Goal: Information Seeking & Learning: Compare options

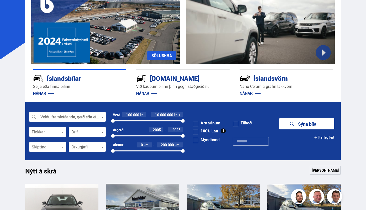
click at [62, 146] on div at bounding box center [47, 147] width 37 height 10
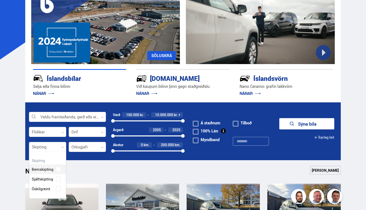
scroll to position [46, 37]
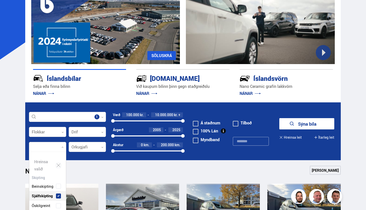
click at [56, 179] on div "Beinskipting Sjálfskipting Óskilgreint" at bounding box center [47, 192] width 37 height 37
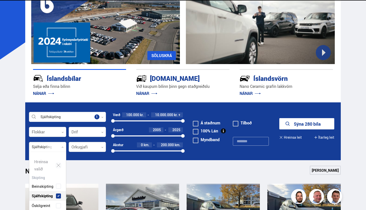
scroll to position [0, 0]
click at [98, 145] on div at bounding box center [87, 147] width 37 height 10
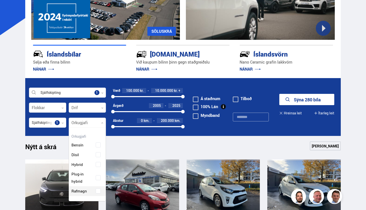
scroll to position [75, 36]
click at [80, 190] on div "Bensín Dísil Hybrid Plug-in hybrid Rafmagn" at bounding box center [87, 164] width 37 height 63
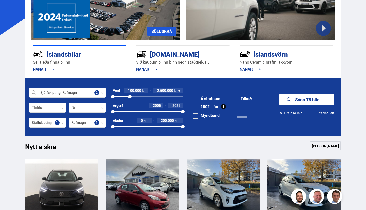
drag, startPoint x: 182, startPoint y: 98, endPoint x: 131, endPoint y: 100, distance: 51.3
click at [130, 100] on div "Verð 100.000 kr. 2.500.000 kr. + 100000 2510363" at bounding box center [148, 95] width 70 height 15
click at [290, 98] on icon "submit" at bounding box center [291, 100] width 6 height 6
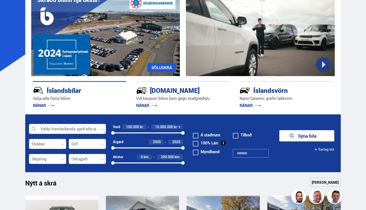
scroll to position [42, 0]
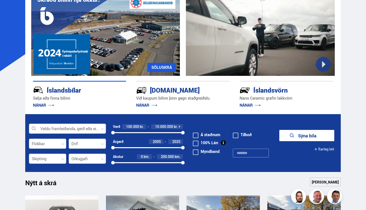
click at [98, 129] on div at bounding box center [67, 129] width 77 height 10
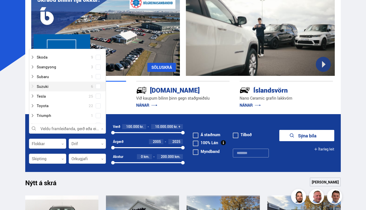
scroll to position [337, 0]
click at [54, 91] on div at bounding box center [63, 94] width 64 height 7
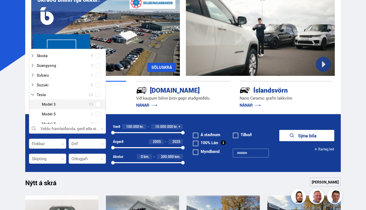
click at [68, 101] on div at bounding box center [73, 104] width 64 height 7
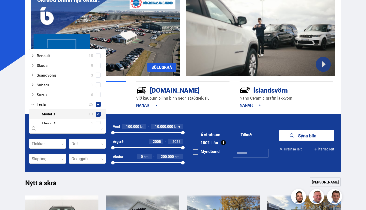
click at [96, 99] on div "Tesla 25 Tesla Model 3 13 Tesla Model S 1 Tesla Model X 5 Tesla Model Y 6" at bounding box center [67, 123] width 77 height 49
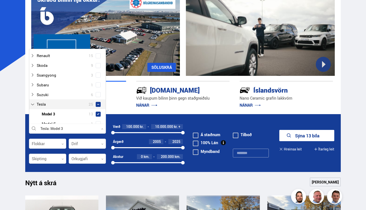
click at [294, 137] on button "Sýna 13 bíla" at bounding box center [307, 135] width 55 height 11
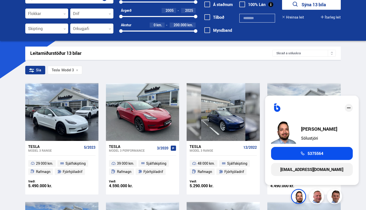
scroll to position [37, 0]
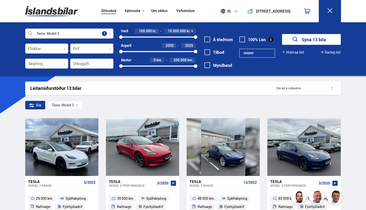
scroll to position [0, 0]
click at [53, 34] on div at bounding box center [69, 34] width 89 height 10
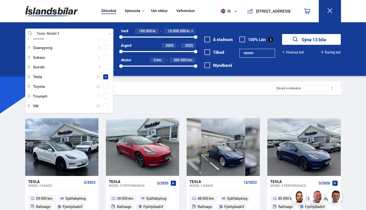
scroll to position [355, 0]
click at [46, 101] on div at bounding box center [65, 104] width 76 height 7
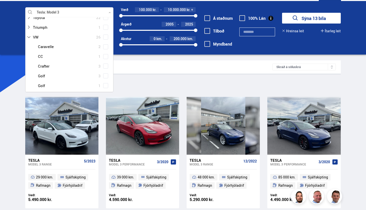
scroll to position [402, 0]
click at [105, 74] on span at bounding box center [106, 75] width 2 height 2
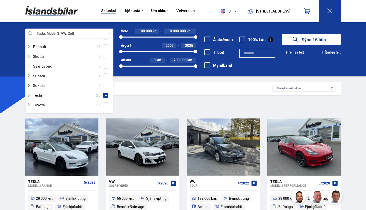
scroll to position [340, 0]
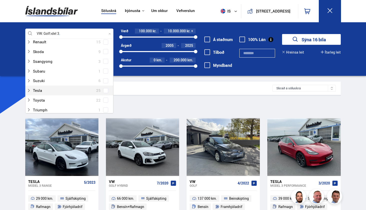
click at [105, 90] on span at bounding box center [106, 91] width 2 height 2
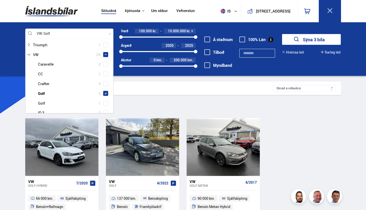
scroll to position [406, 0]
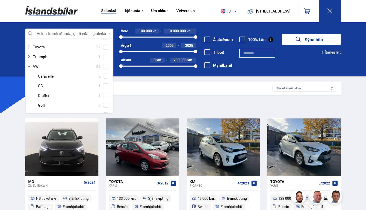
scroll to position [384, 0]
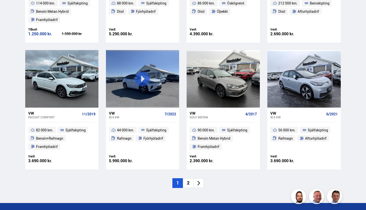
scroll to position [681, 0]
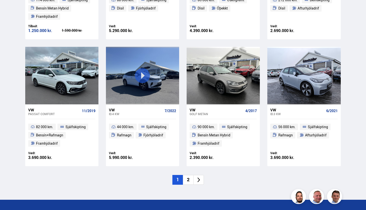
click at [187, 175] on li "2" at bounding box center [188, 180] width 11 height 10
